Goal: Task Accomplishment & Management: Manage account settings

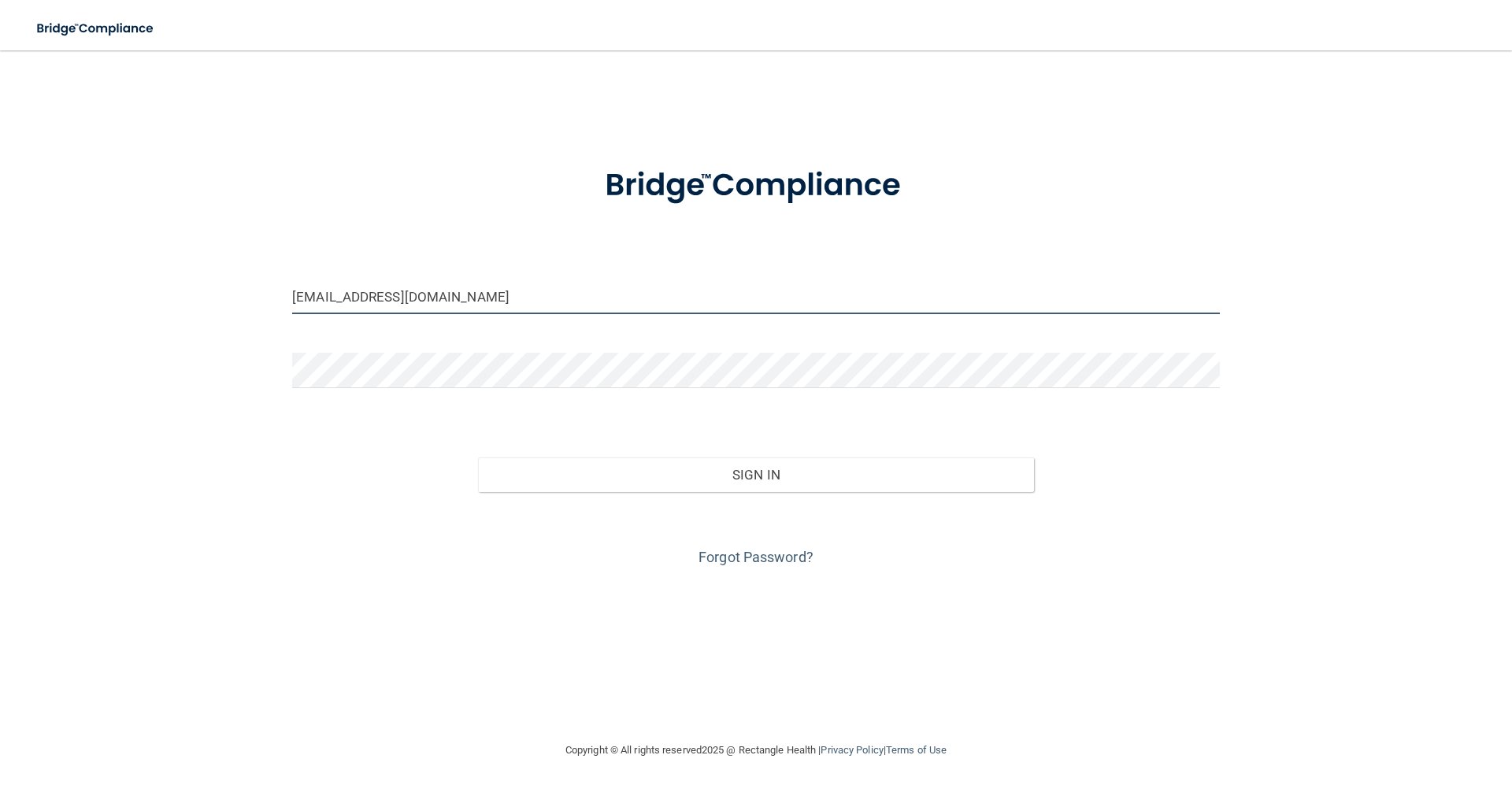
drag, startPoint x: 458, startPoint y: 294, endPoint x: 236, endPoint y: 316, distance: 223.1
click at [236, 316] on div "[EMAIL_ADDRESS][DOMAIN_NAME] Invalid email/password. You don't have permission …" at bounding box center [756, 396] width 1449 height 659
type input "m"
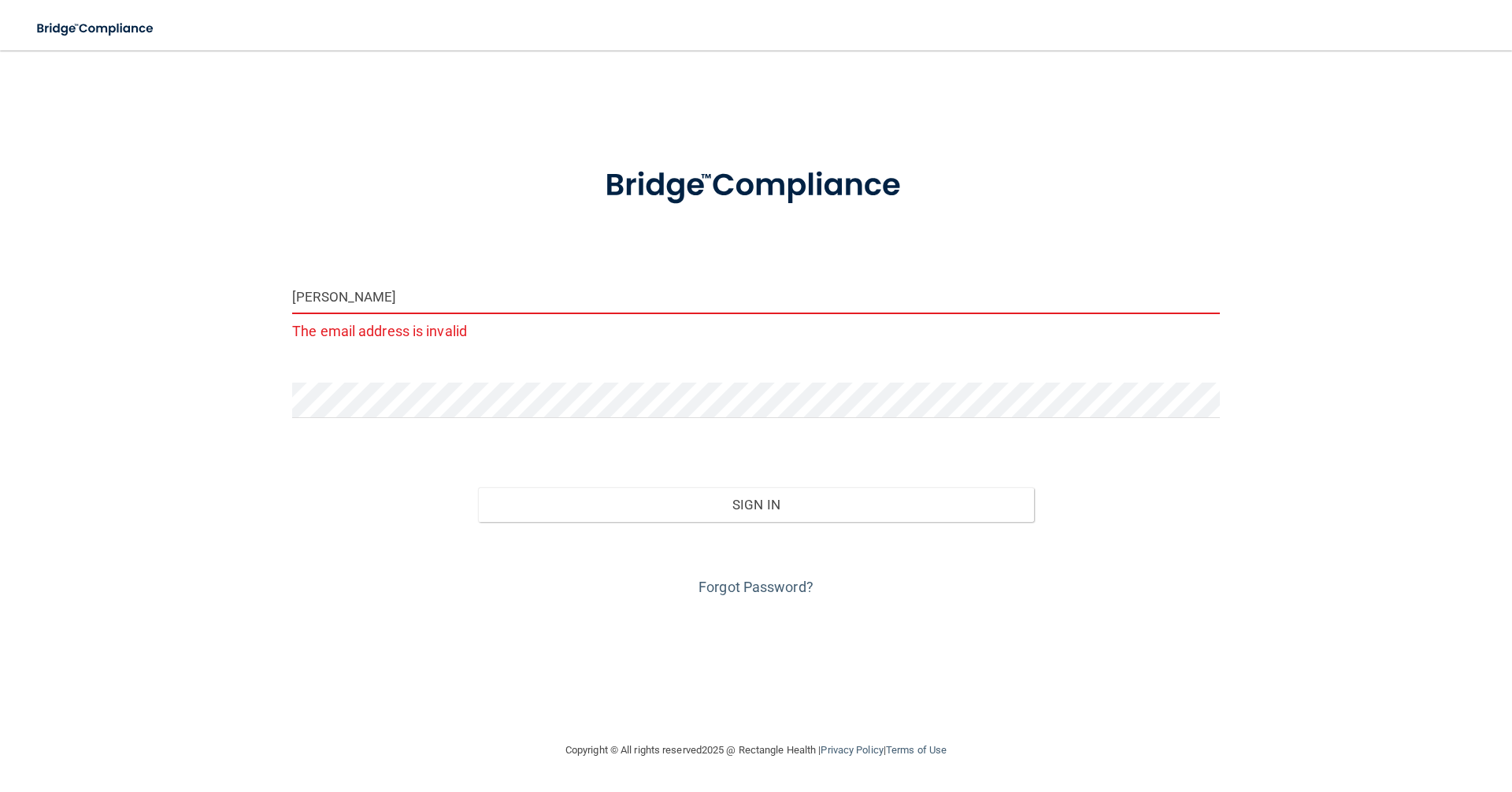
type input "[EMAIL_ADDRESS][DOMAIN_NAME]"
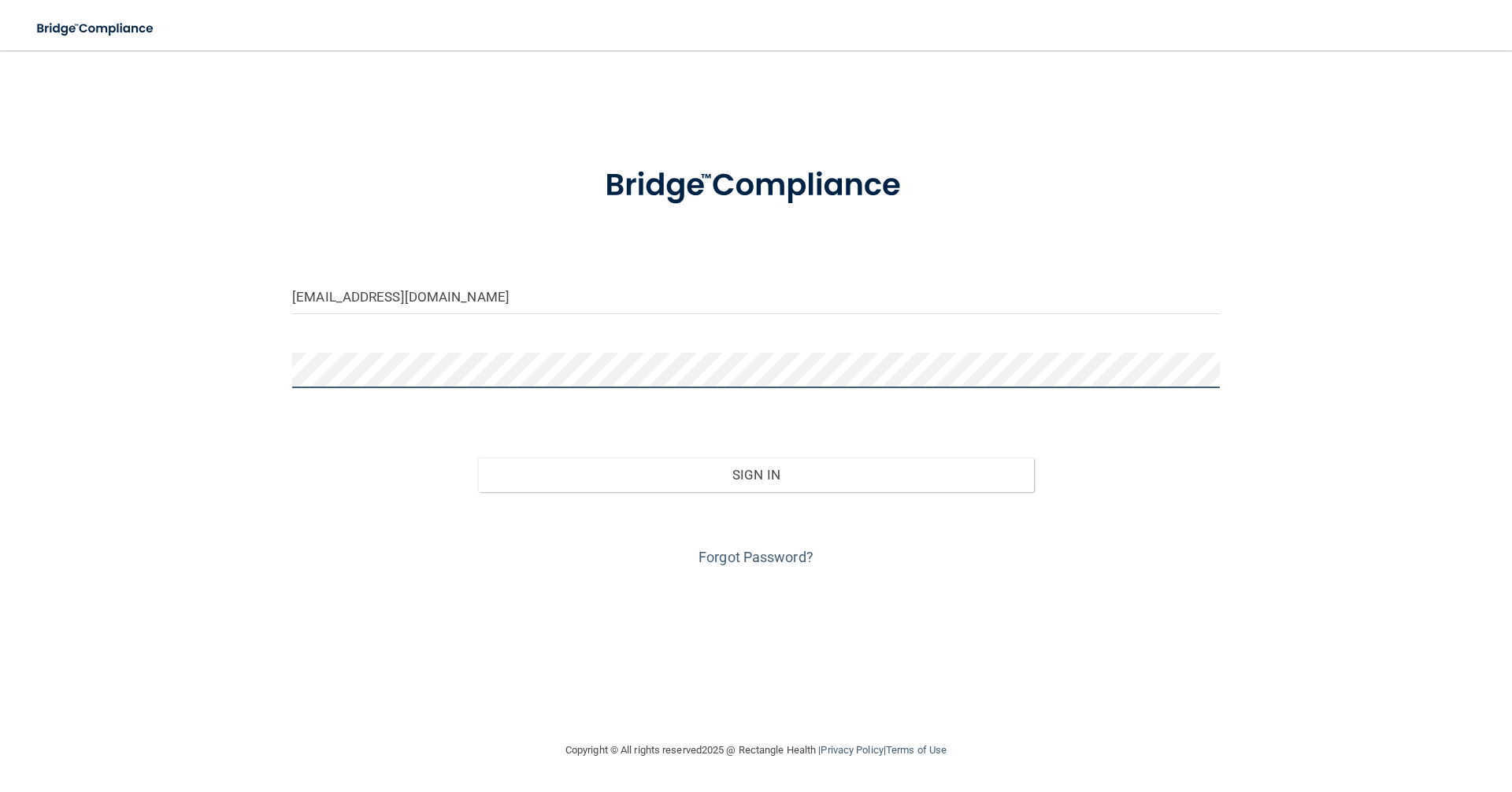
click at [244, 382] on div "[EMAIL_ADDRESS][DOMAIN_NAME] Invalid email/password. You don't have permission …" at bounding box center [756, 396] width 1449 height 659
click at [478, 457] on button "Sign In" at bounding box center [756, 474] width 557 height 34
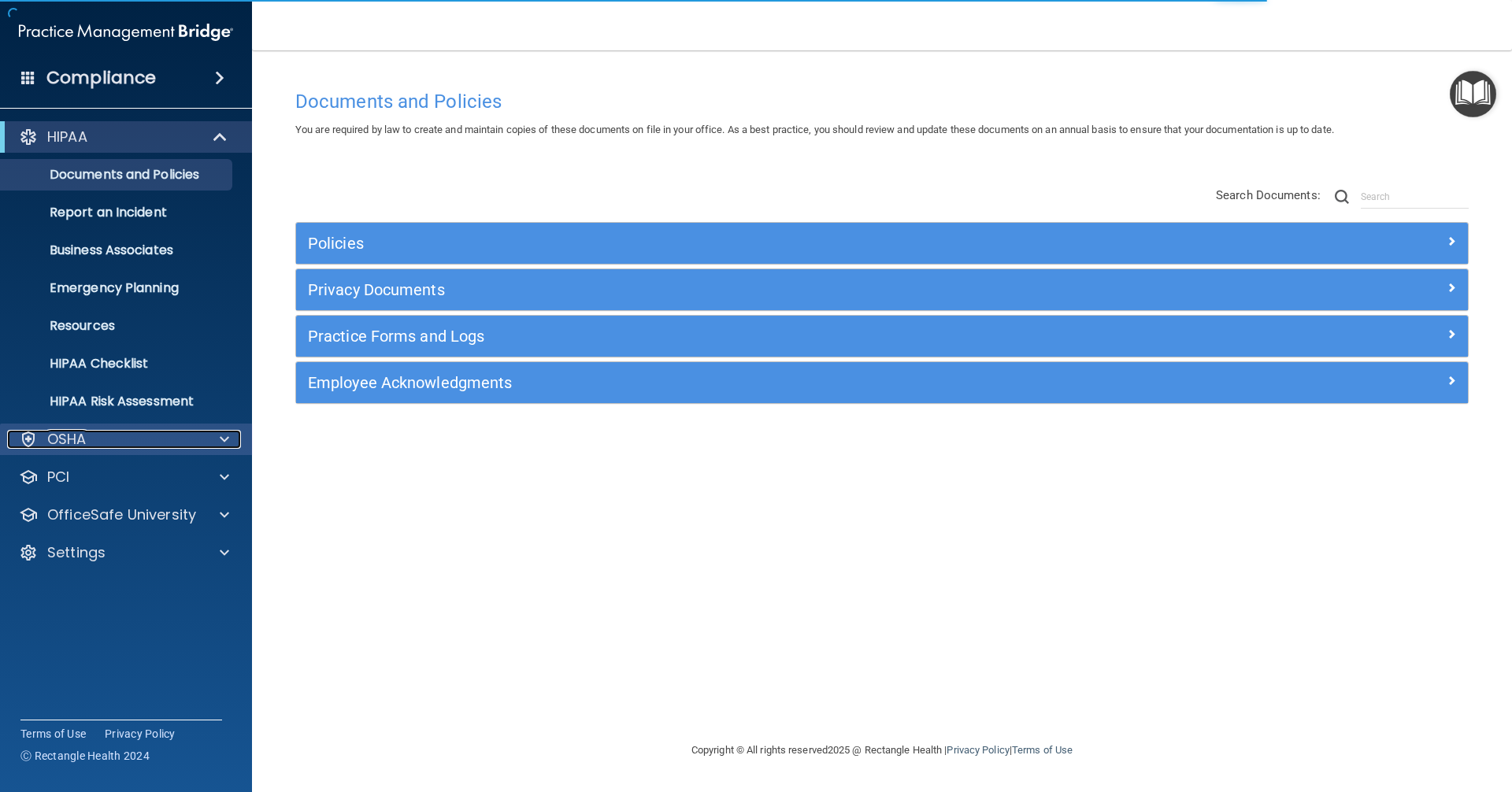
click at [221, 438] on span at bounding box center [224, 439] width 9 height 19
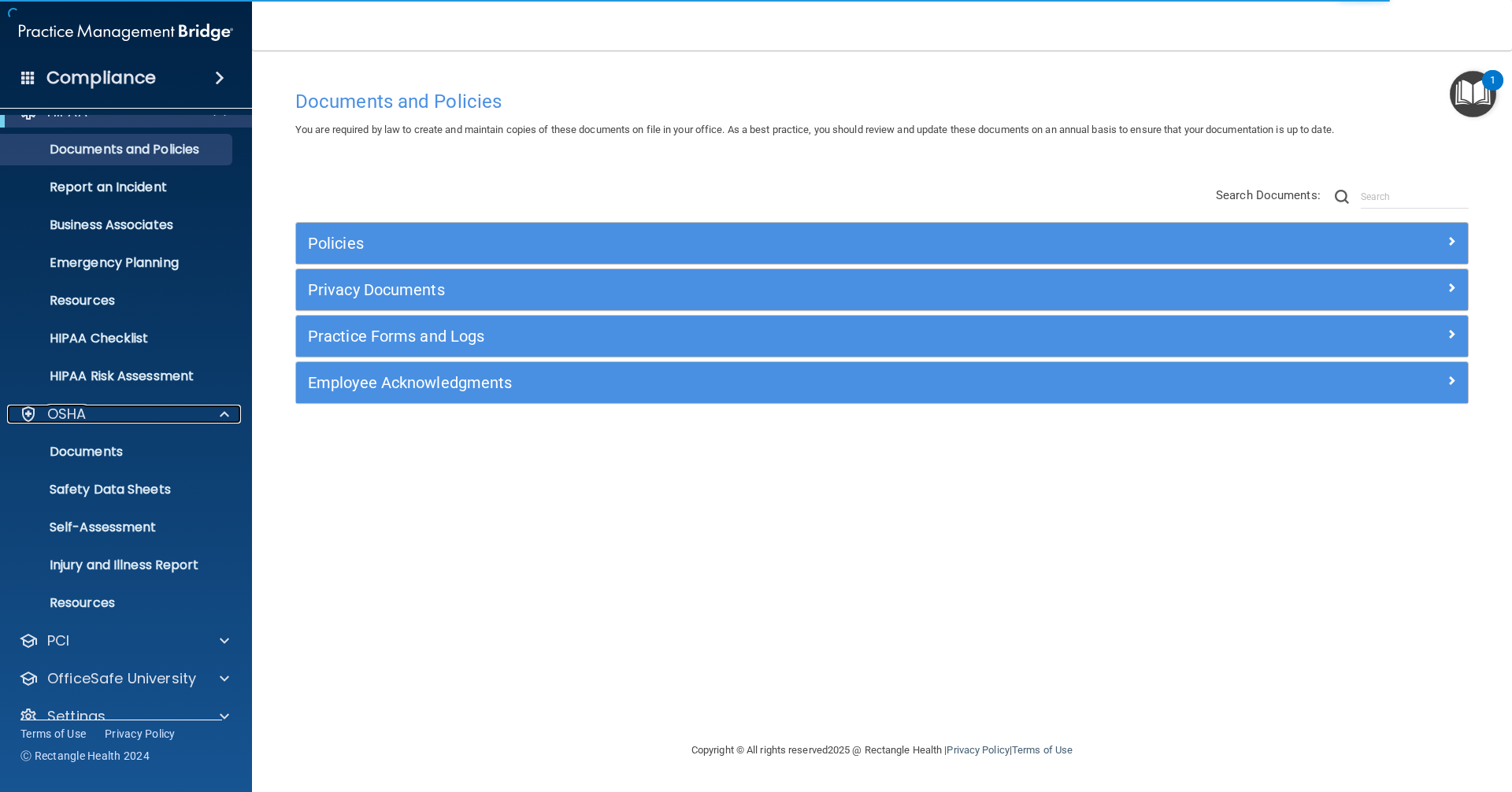
scroll to position [50, 0]
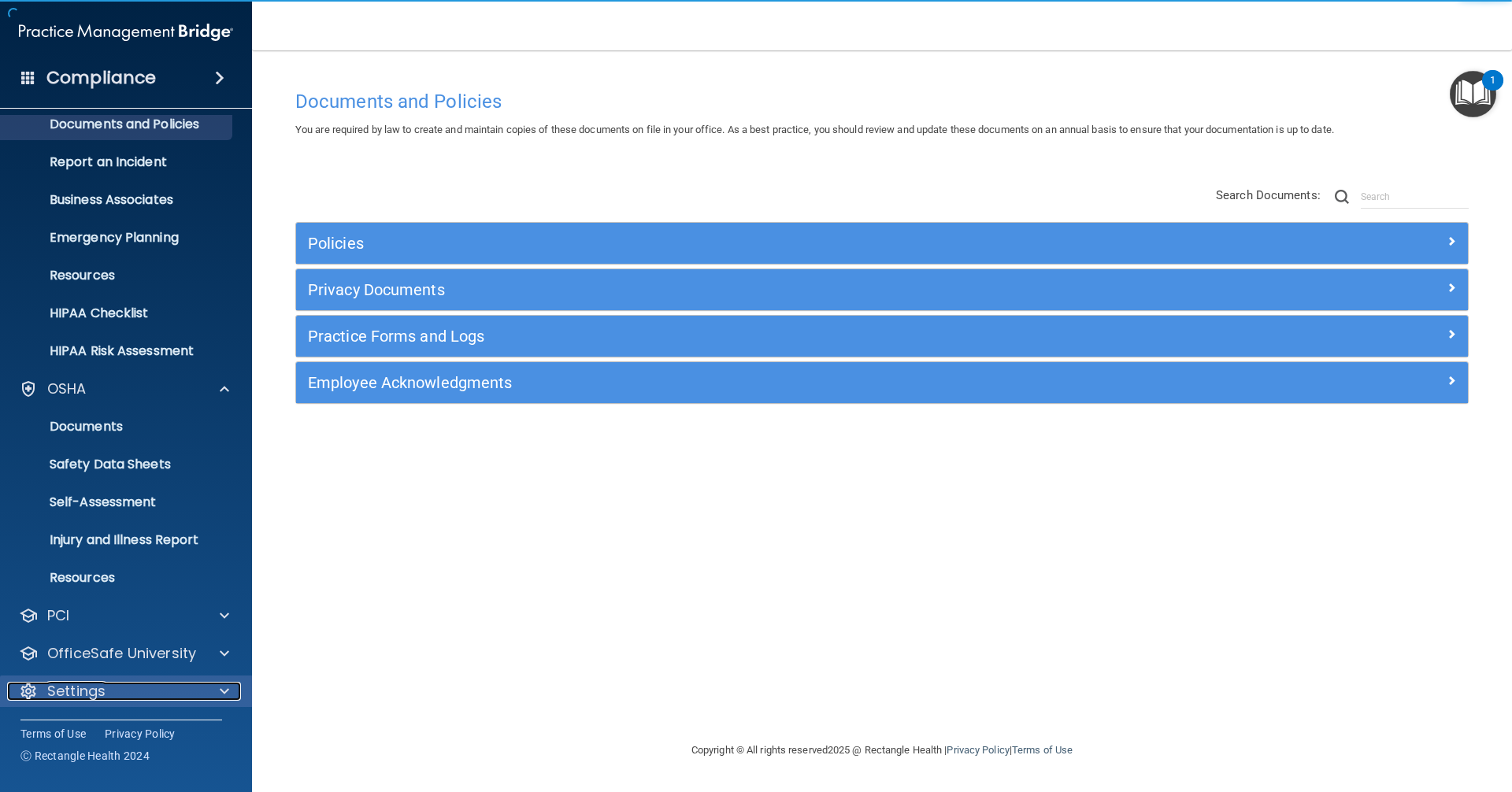
click at [226, 693] on span at bounding box center [224, 691] width 9 height 19
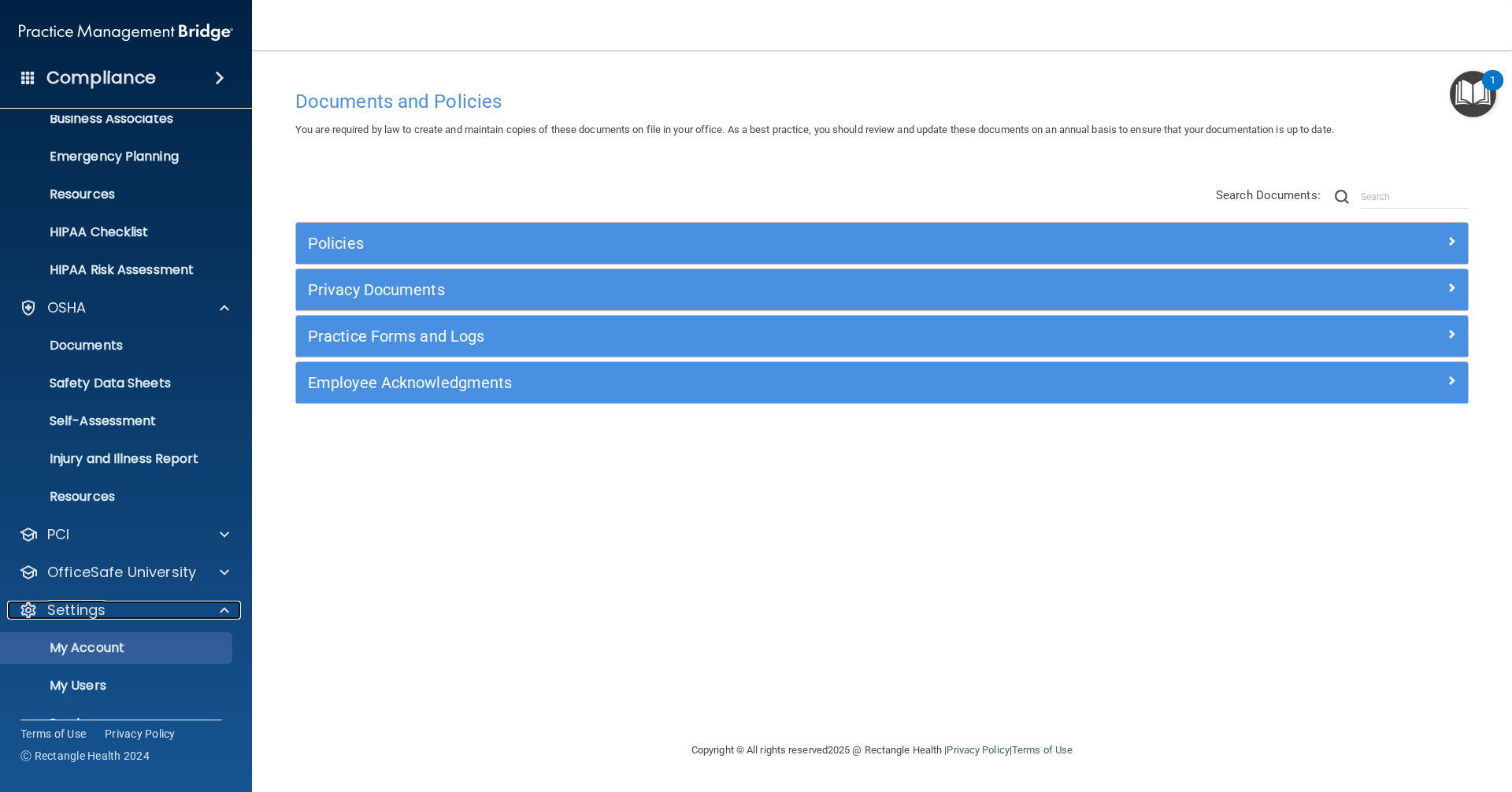
scroll to position [202, 0]
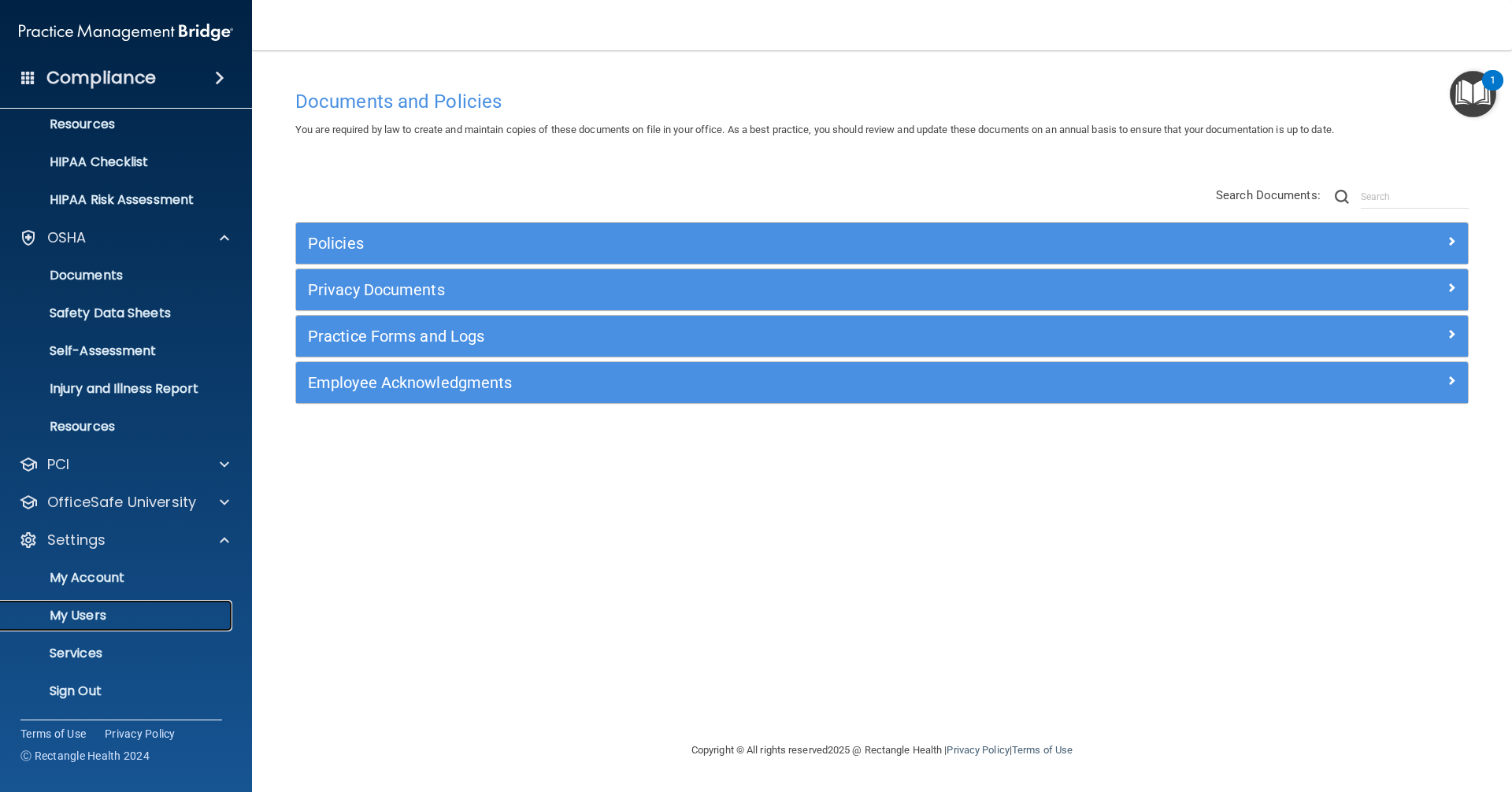
click at [94, 609] on p "My Users" at bounding box center [117, 615] width 215 height 16
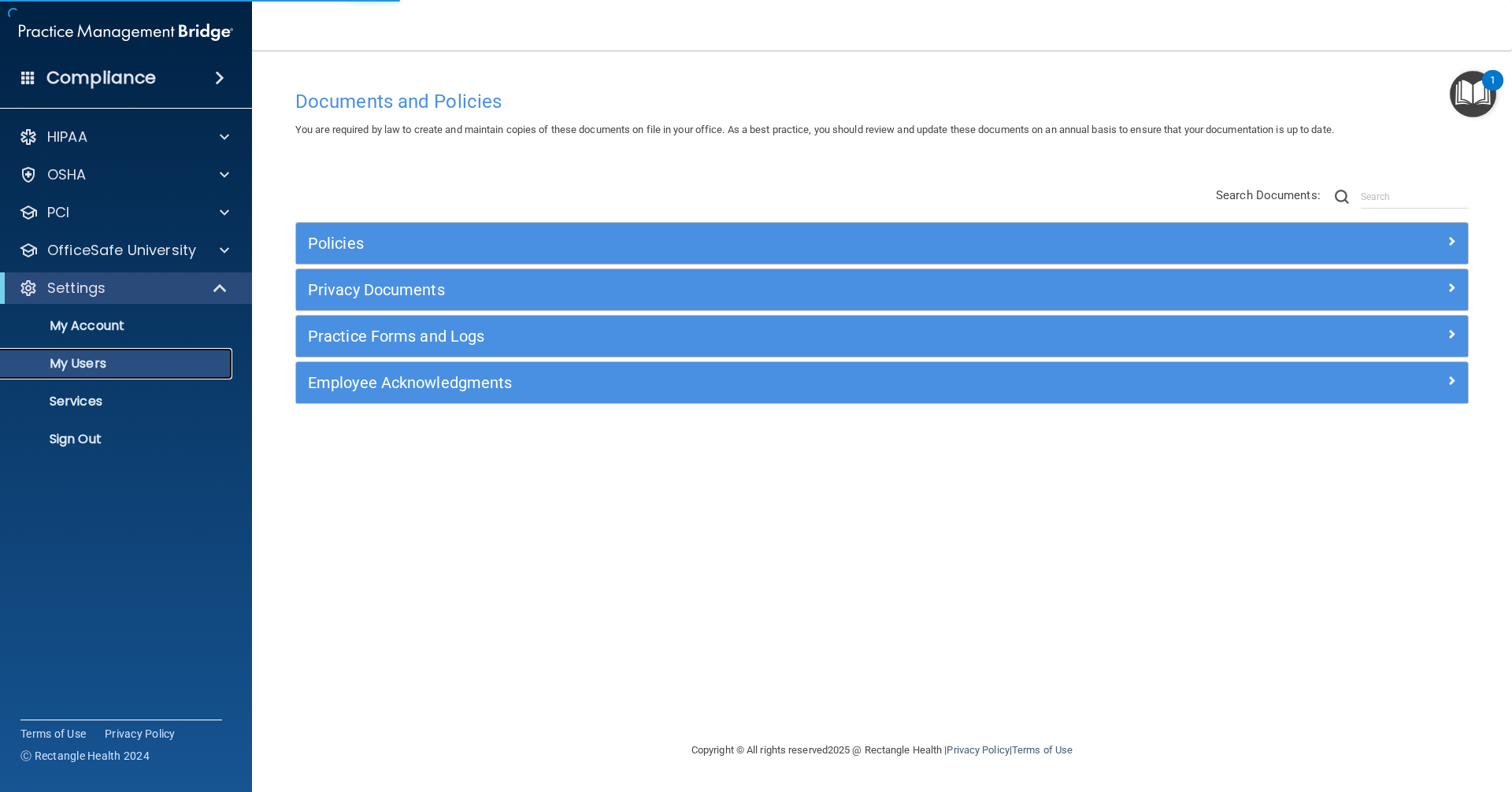
select select "20"
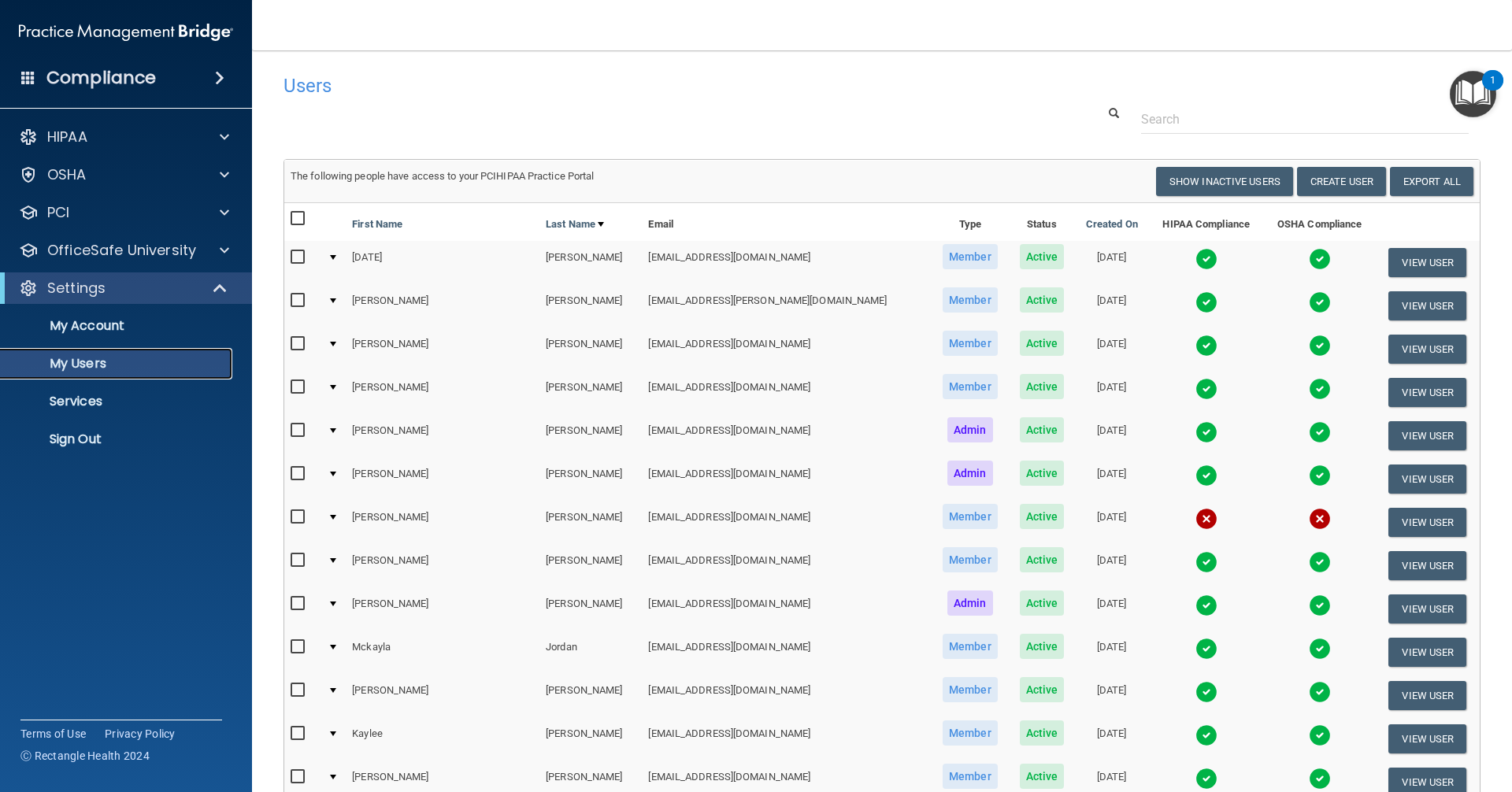
scroll to position [79, 0]
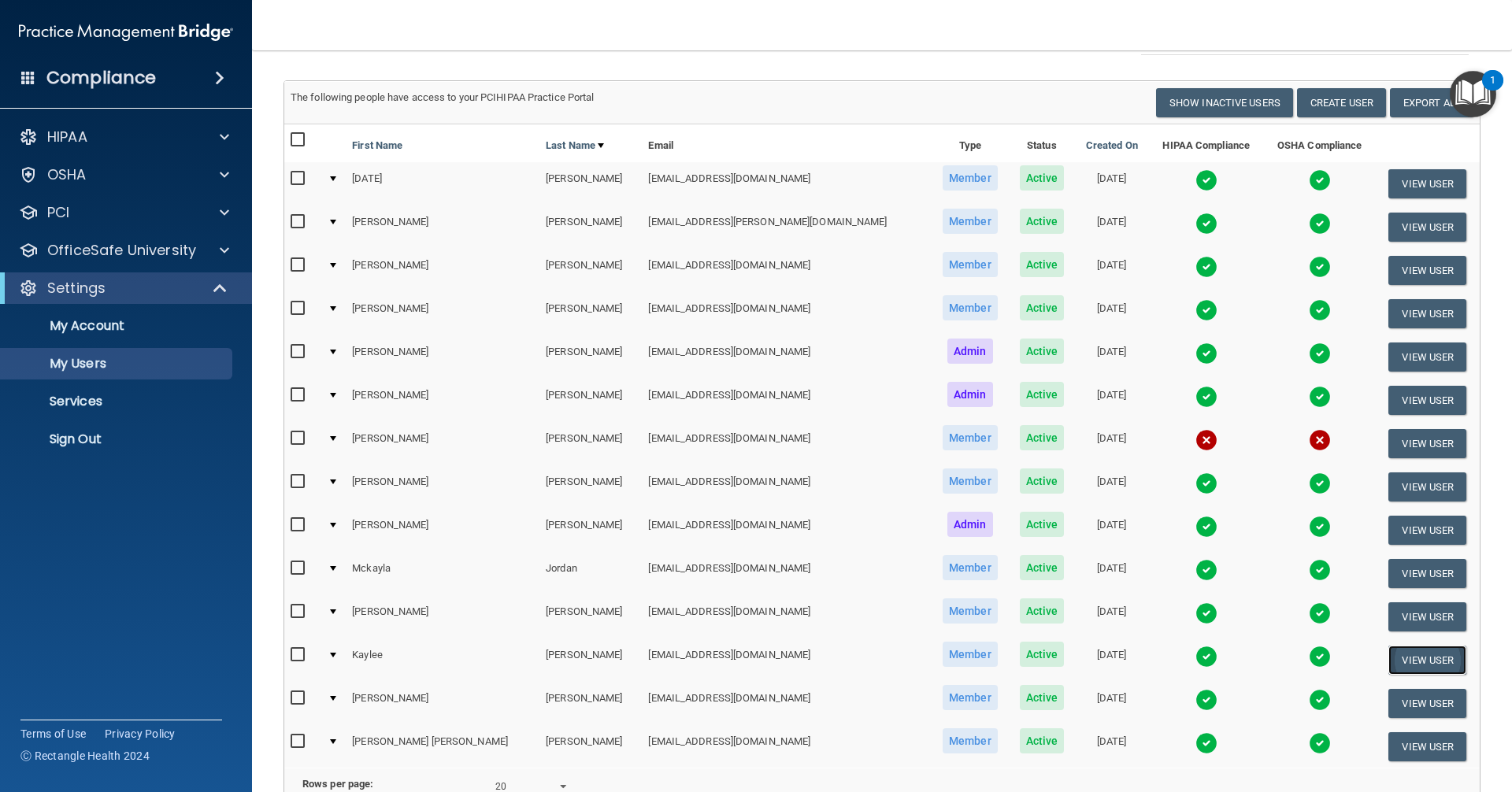
click at [731, 657] on button "View User" at bounding box center [1427, 660] width 78 height 29
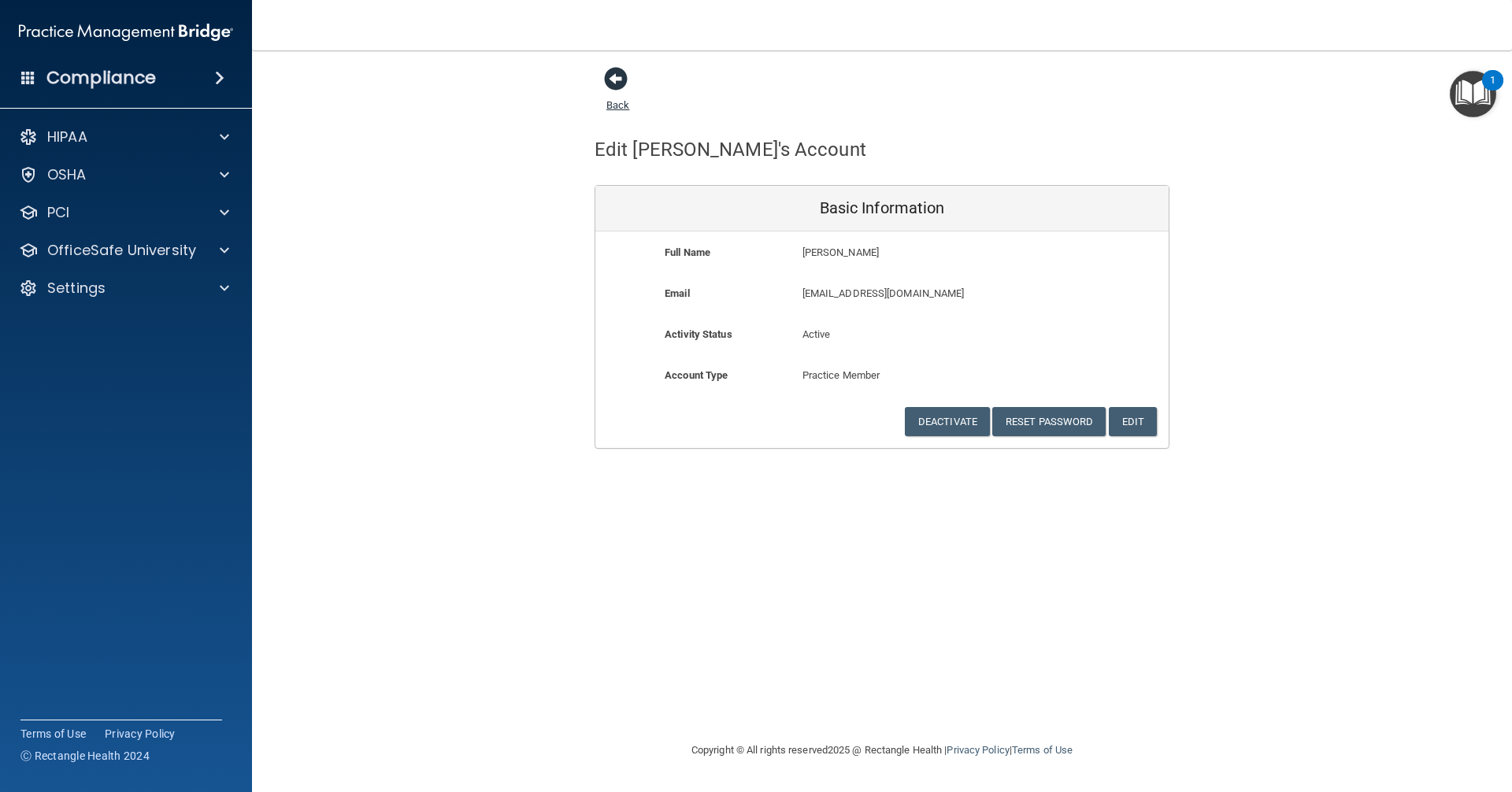
click at [618, 84] on span at bounding box center [615, 78] width 23 height 23
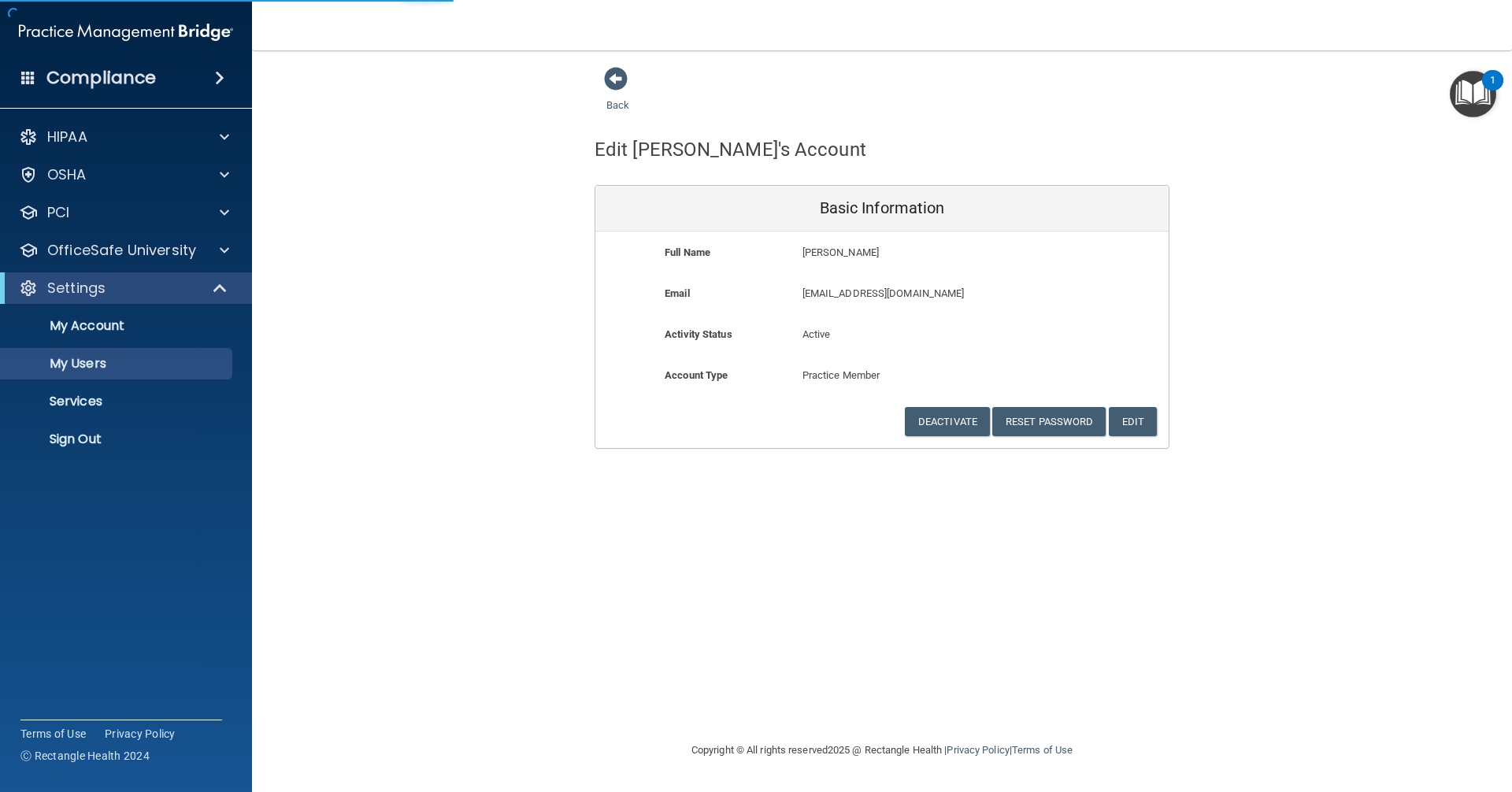
select select "20"
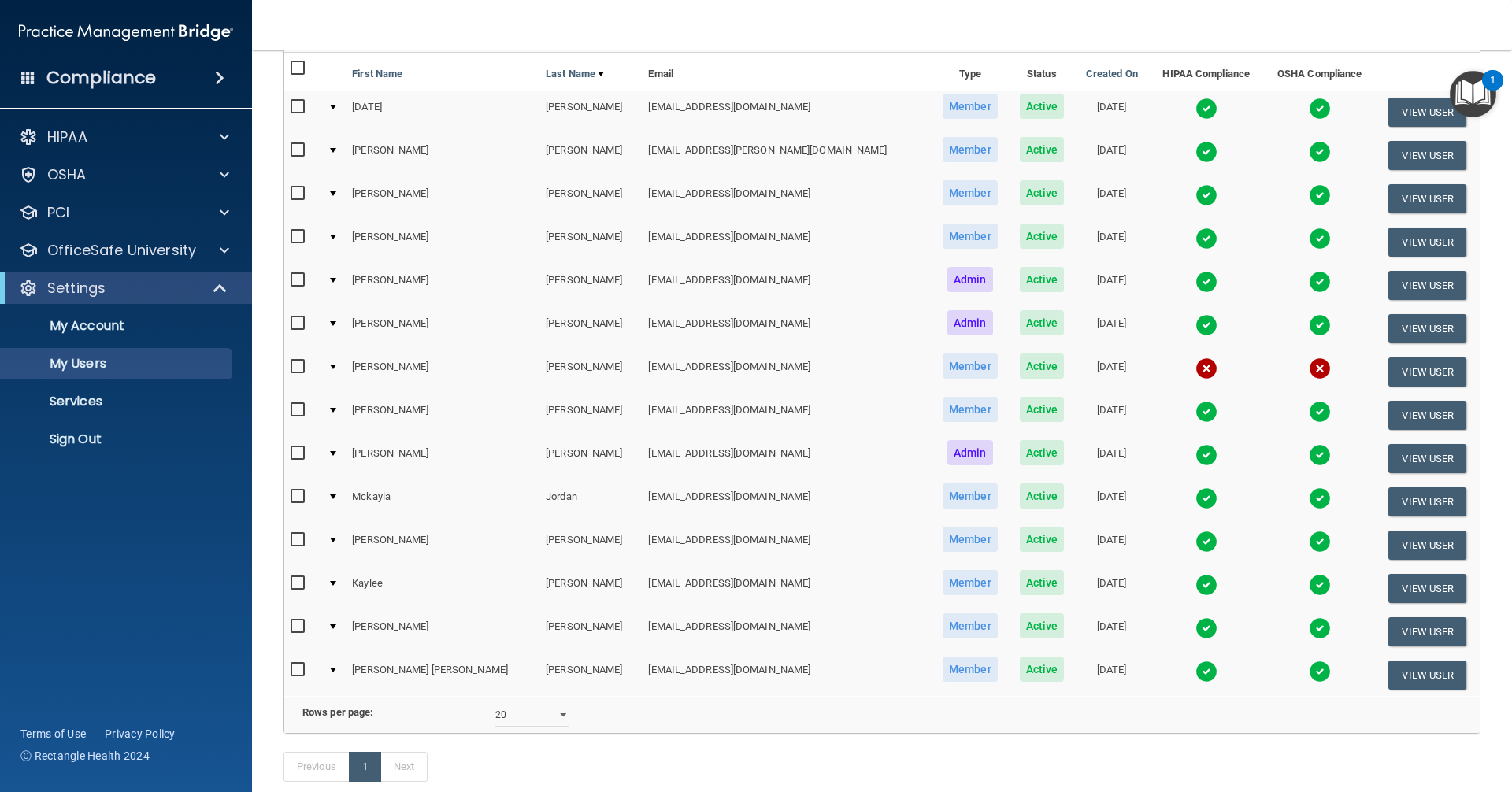
scroll to position [157, 0]
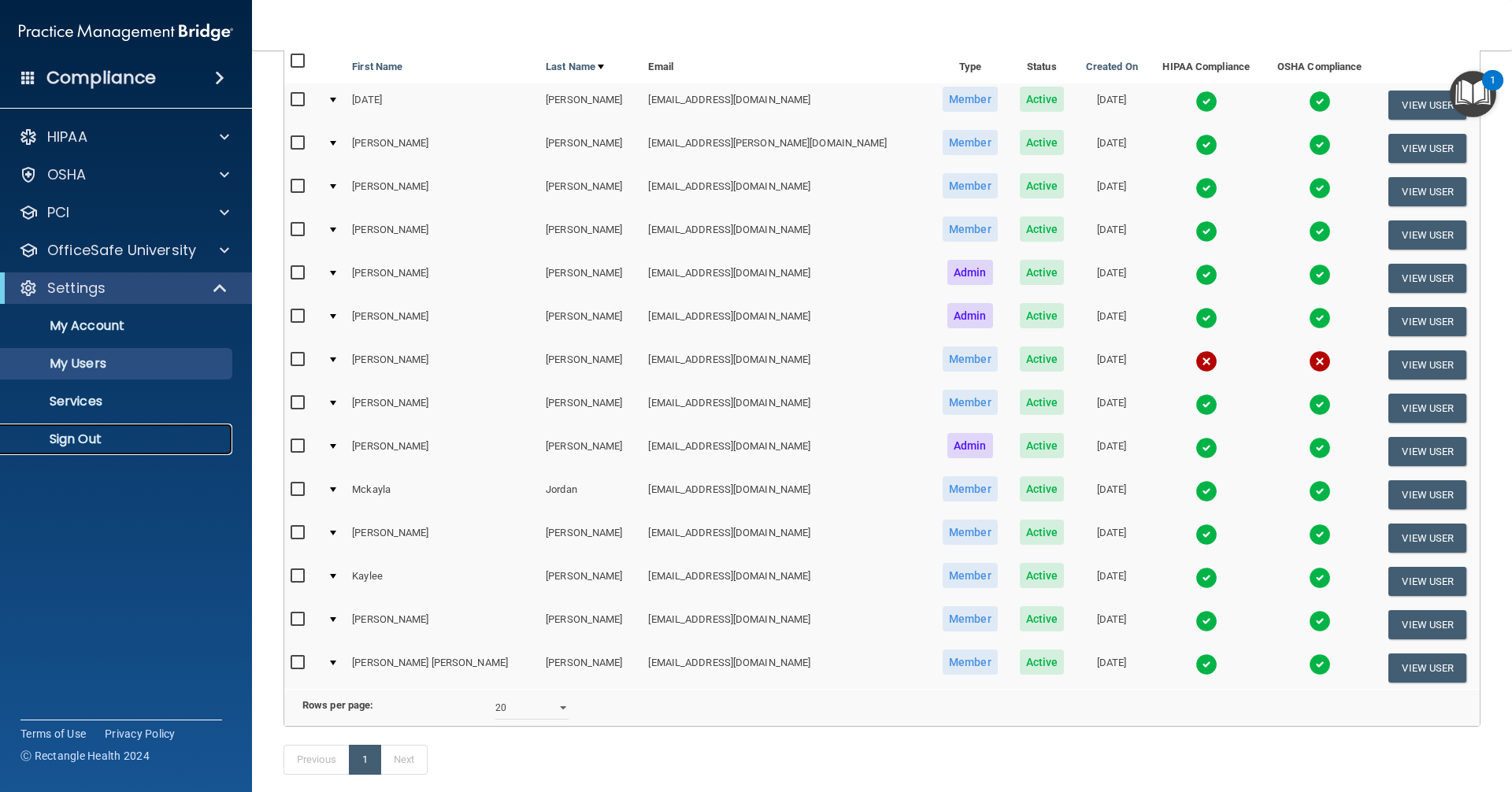
click at [103, 438] on p "Sign Out" at bounding box center [117, 438] width 215 height 16
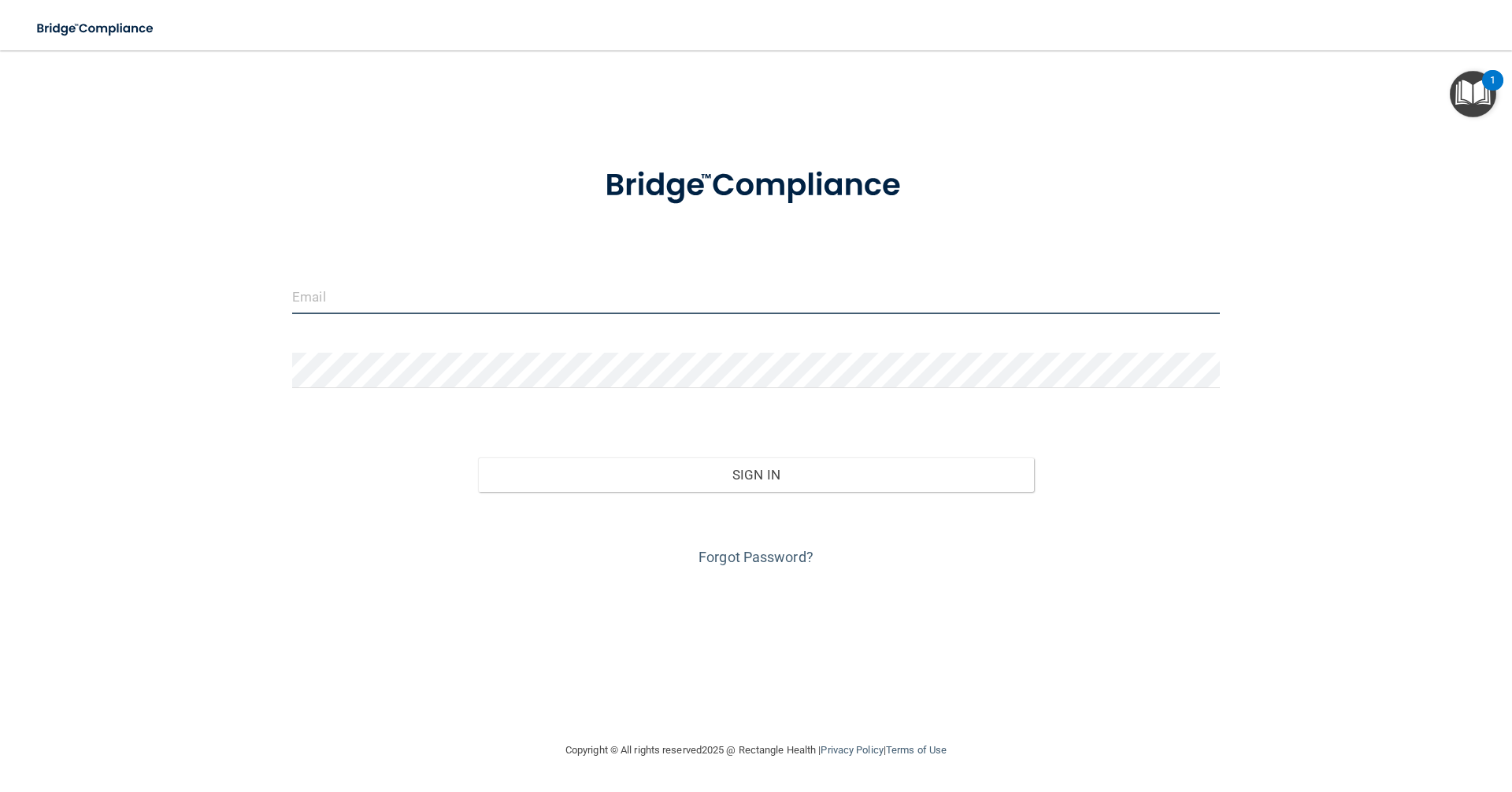
type input "[EMAIL_ADDRESS][DOMAIN_NAME]"
